Goal: Information Seeking & Learning: Check status

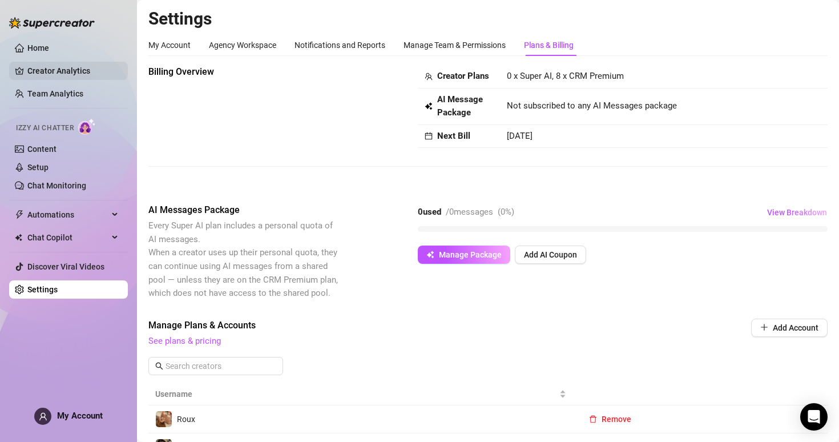
click at [61, 76] on link "Creator Analytics" at bounding box center [72, 71] width 91 height 18
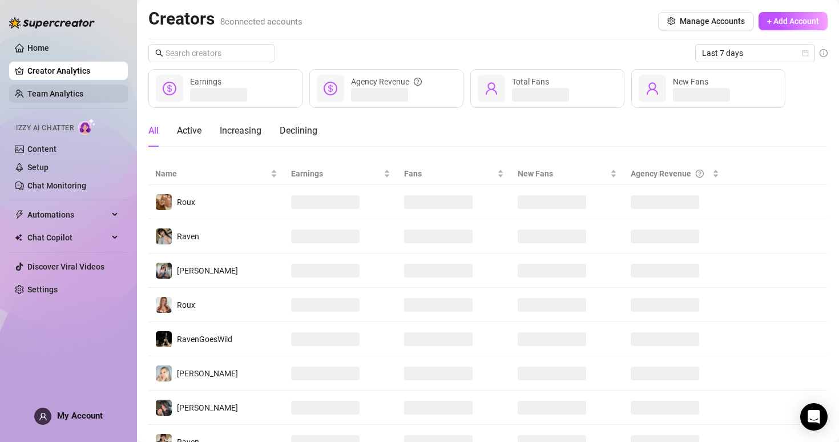
click at [63, 91] on link "Team Analytics" at bounding box center [55, 93] width 56 height 9
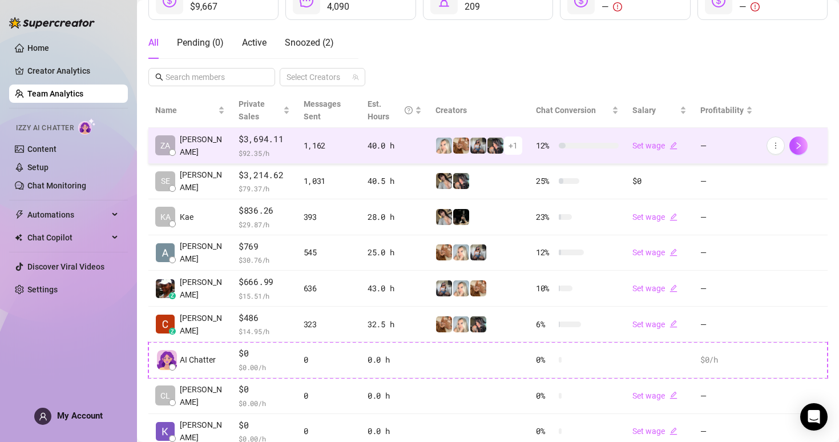
scroll to position [178, 0]
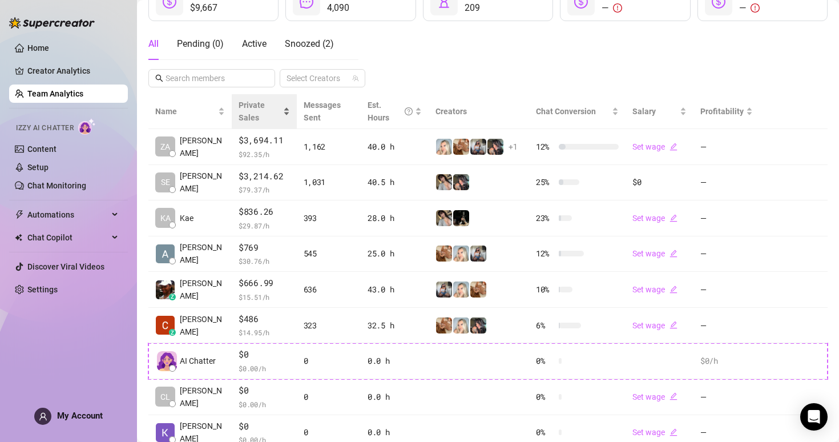
click at [249, 108] on span "Private Sales" at bounding box center [252, 112] width 26 height 22
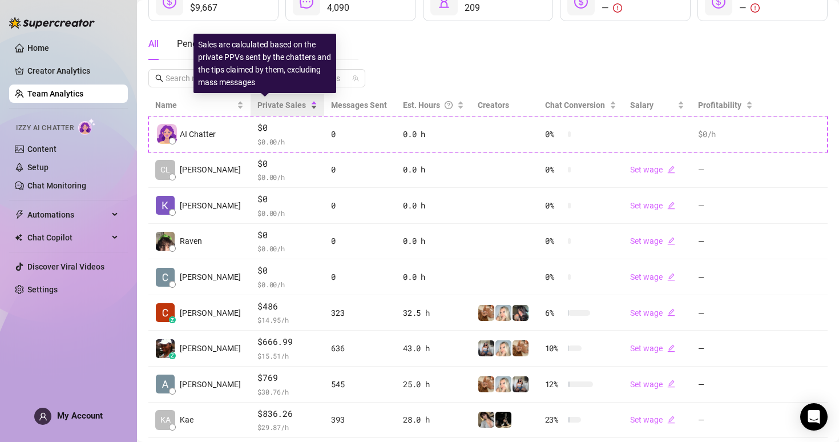
click at [258, 108] on span "Private Sales" at bounding box center [282, 105] width 49 height 9
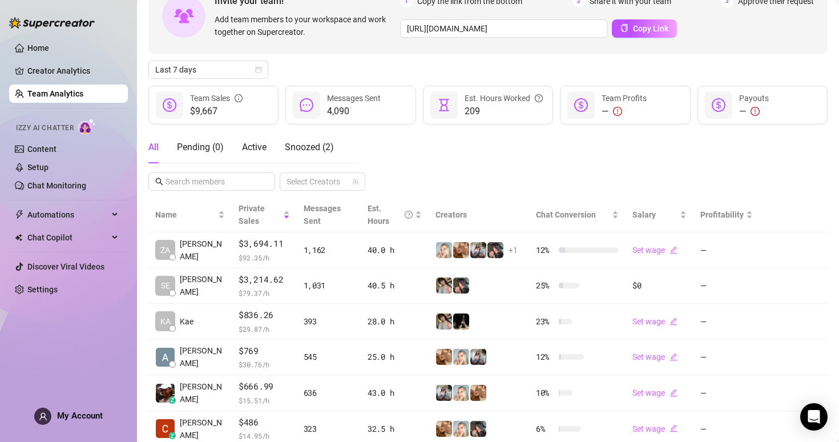
scroll to position [74, 0]
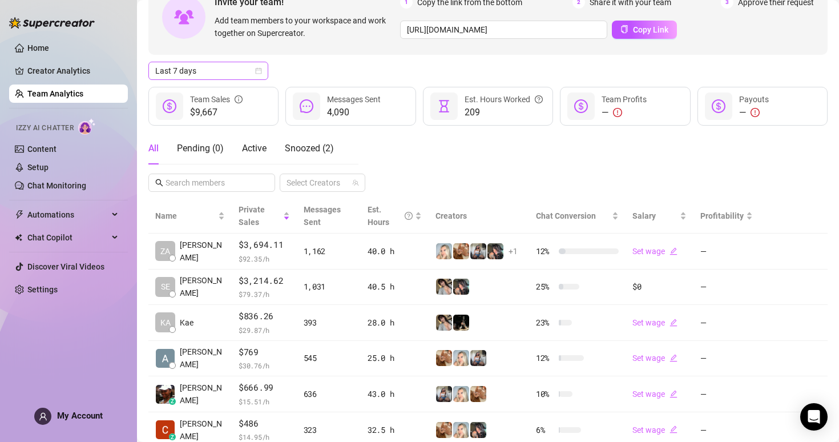
click at [264, 77] on div "Last 7 days" at bounding box center [208, 71] width 120 height 18
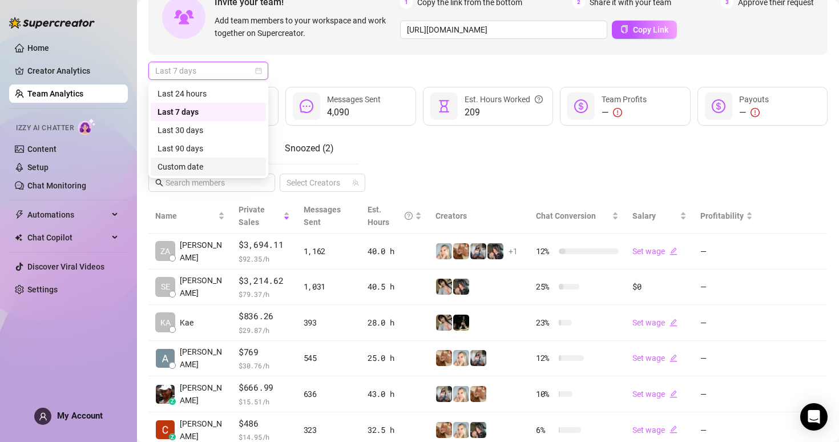
click at [210, 165] on div "Custom date" at bounding box center [209, 166] width 102 height 13
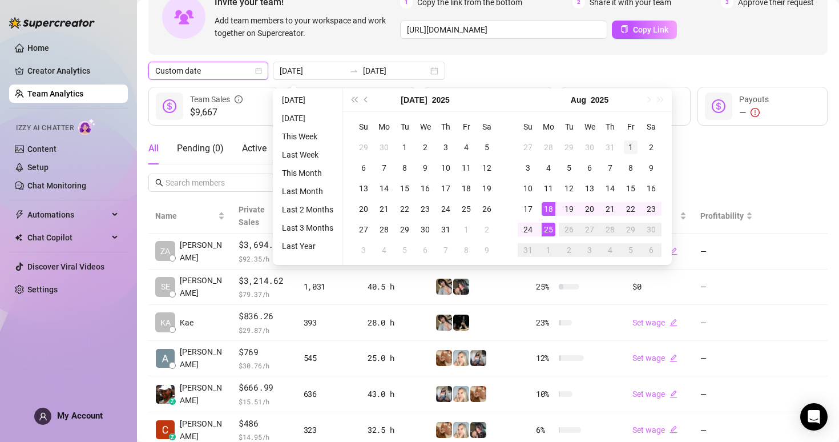
type input "2025-08-01"
click at [629, 146] on div "1" at bounding box center [631, 147] width 14 height 14
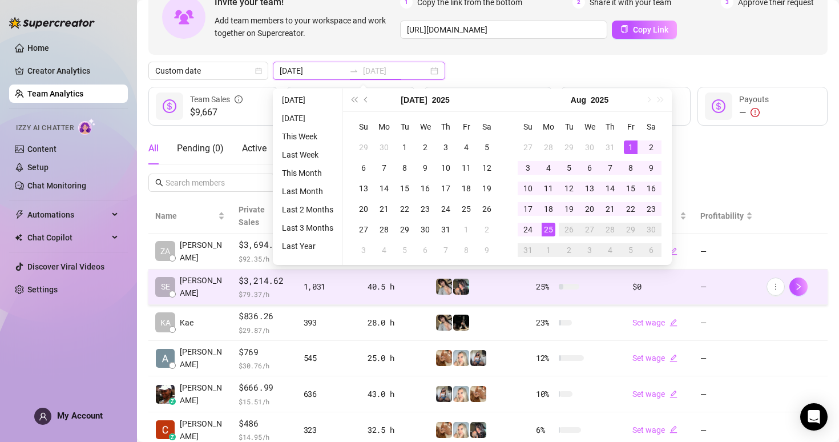
type input "2025-08-25"
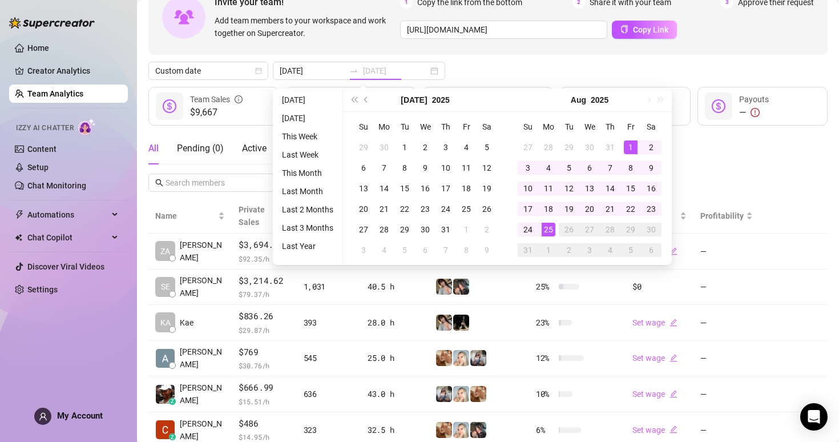
click at [545, 230] on div "25" at bounding box center [549, 230] width 14 height 14
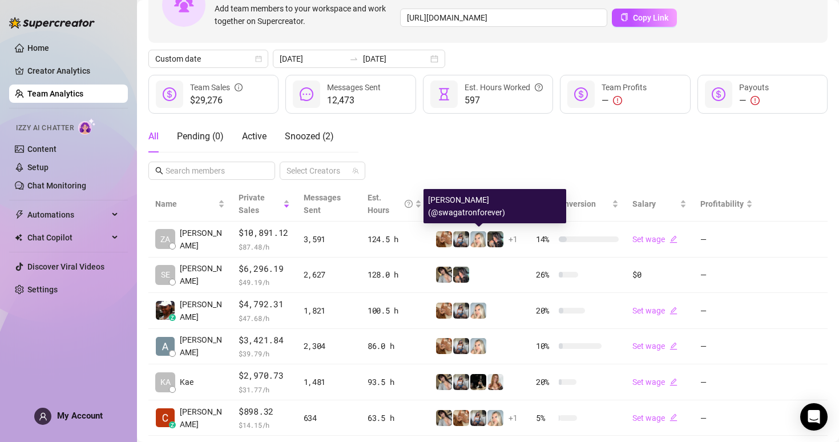
scroll to position [94, 0]
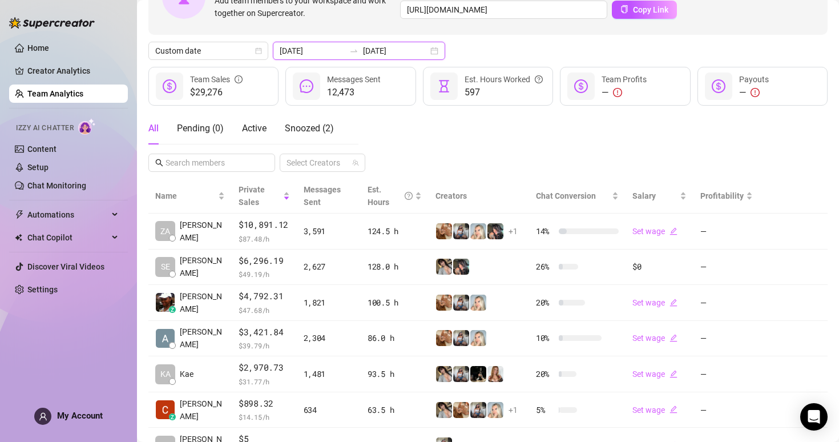
click at [319, 46] on input "2025-08-01" at bounding box center [312, 51] width 65 height 13
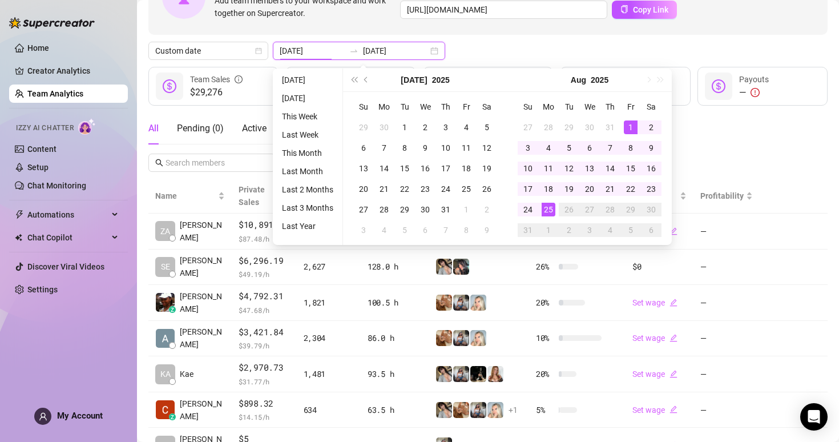
type input "2025-08-01"
click at [624, 126] on div "1" at bounding box center [631, 127] width 14 height 14
type input "2025-08-24"
click at [527, 210] on div "24" at bounding box center [528, 210] width 14 height 14
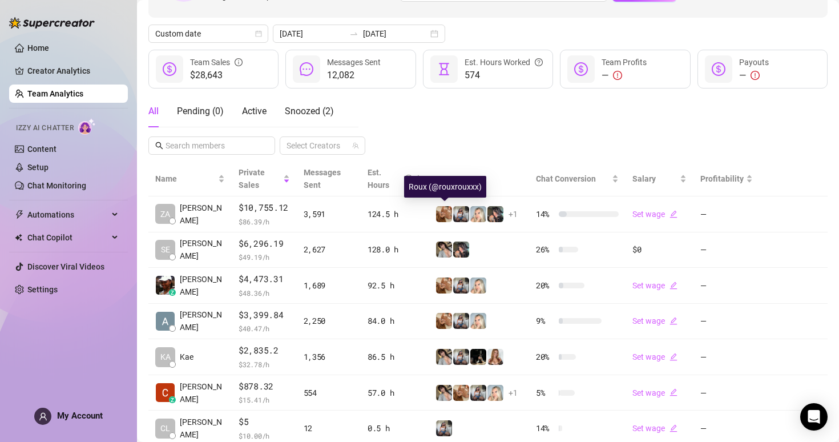
scroll to position [111, 0]
